Goal: Information Seeking & Learning: Learn about a topic

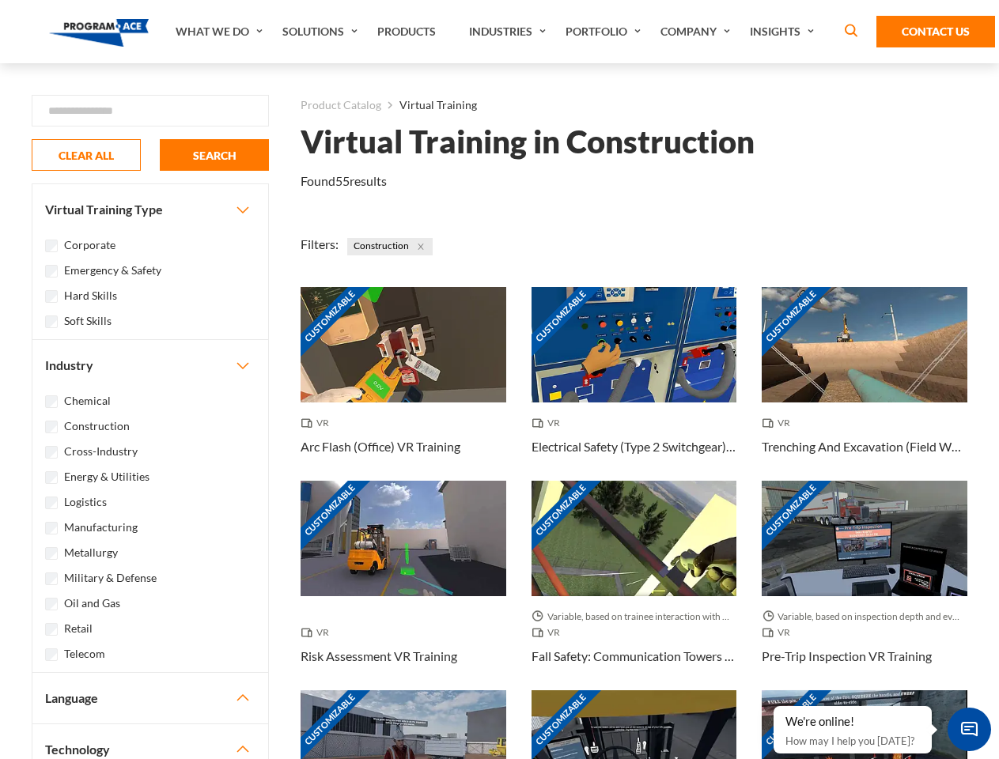
click at [221, 32] on link "What We Do" at bounding box center [221, 31] width 107 height 63
click at [322, 32] on link "Solutions" at bounding box center [321, 31] width 95 height 63
click at [509, 32] on link "Industries" at bounding box center [509, 31] width 96 height 63
click at [698, 32] on link "Company" at bounding box center [696, 31] width 89 height 63
click at [784, 32] on link "Insights" at bounding box center [784, 31] width 84 height 63
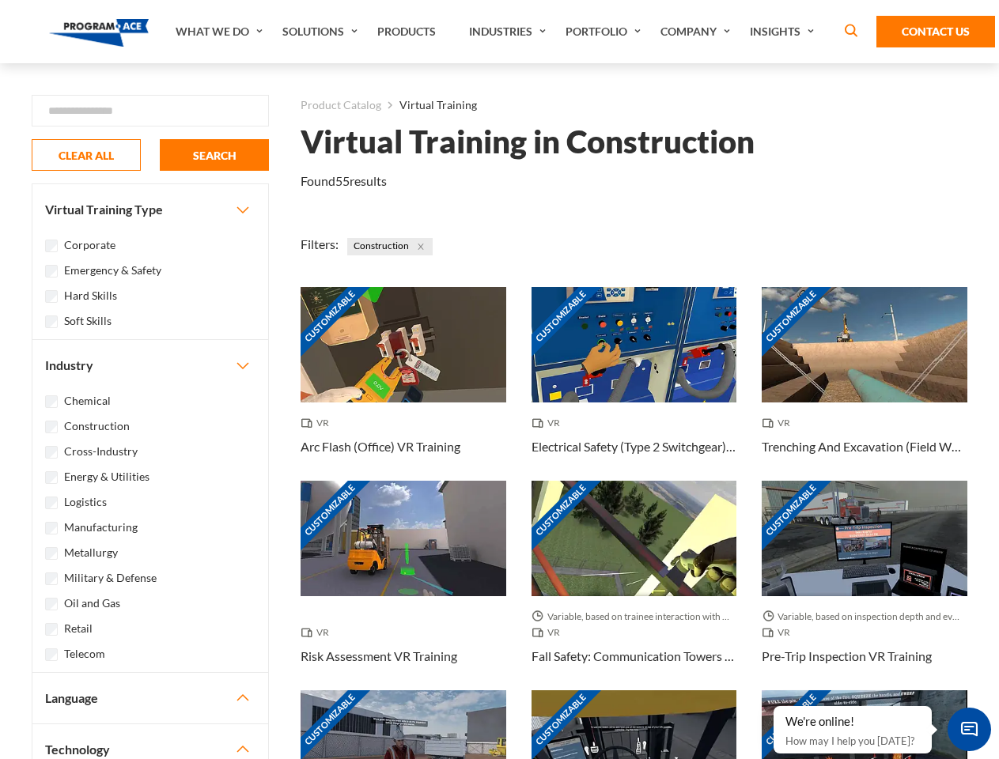
click at [0, 0] on div "Blog White Papers News" at bounding box center [0, 0] width 0 height 0
click at [0, 0] on strong "How Virtual Learning Can Enhance Workforce Productivity: A Guide for L&D Manage…" at bounding box center [0, 0] width 0 height 0
click at [969, 729] on span "Minimize live chat window" at bounding box center [969, 730] width 58 height 58
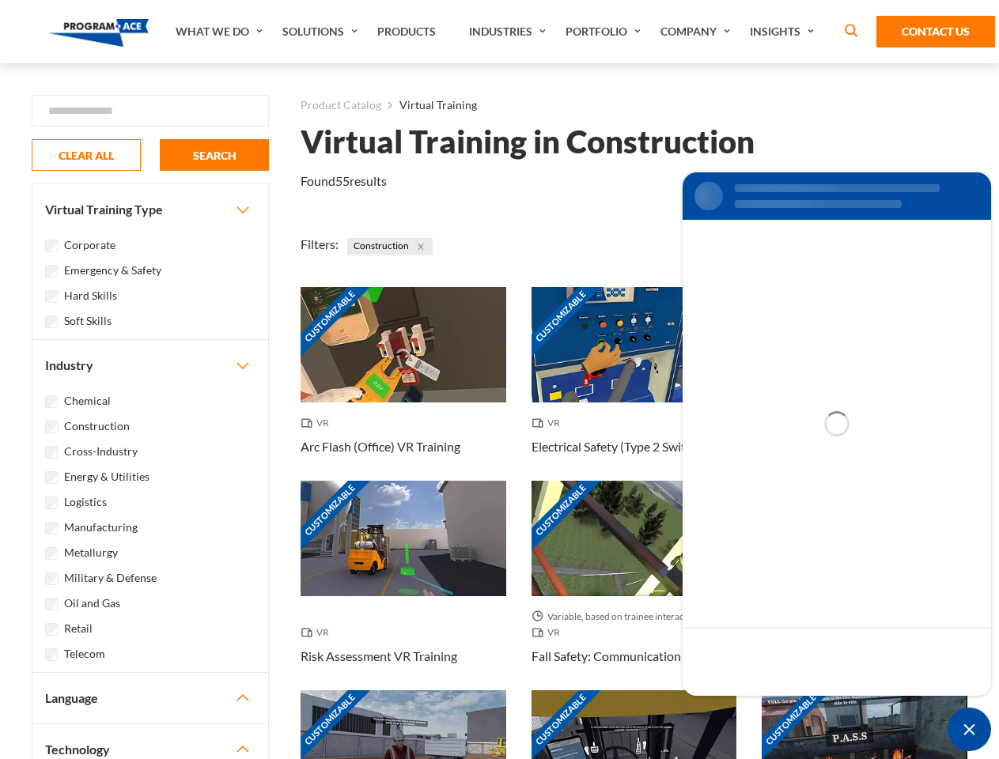
click at [774, 707] on div "Customizable" at bounding box center [865, 747] width 206 height 115
